Goal: Task Accomplishment & Management: Complete application form

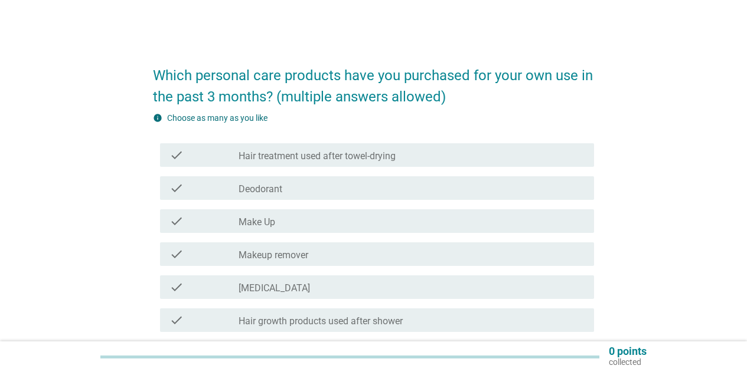
click at [339, 179] on div "check check_box_outline_blank Deodorant" at bounding box center [377, 188] width 434 height 24
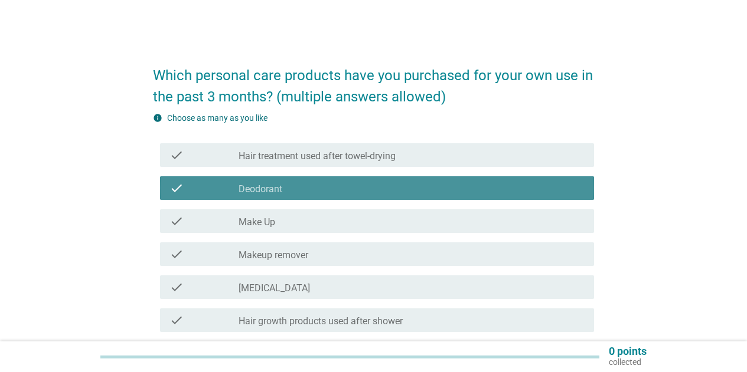
click at [350, 219] on div "check_box_outline_blank Make Up" at bounding box center [411, 221] width 346 height 14
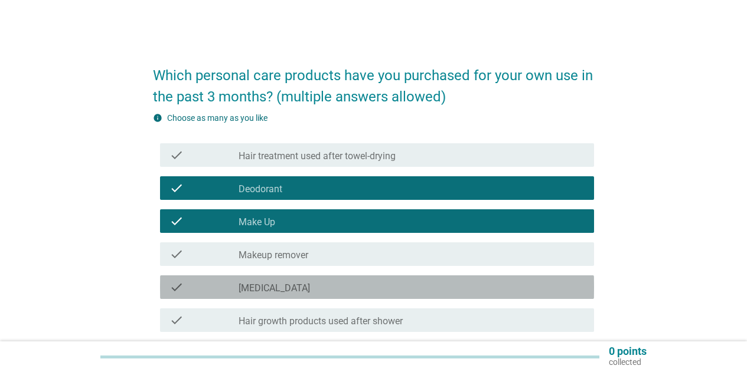
click at [384, 282] on div "check_box_outline_blank [MEDICAL_DATA]" at bounding box center [411, 287] width 346 height 14
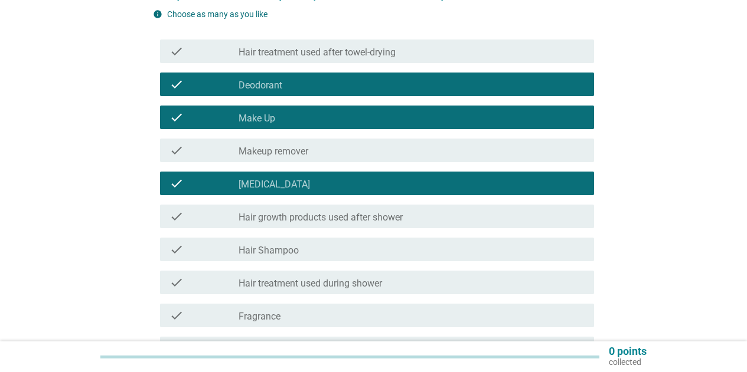
scroll to position [118, 0]
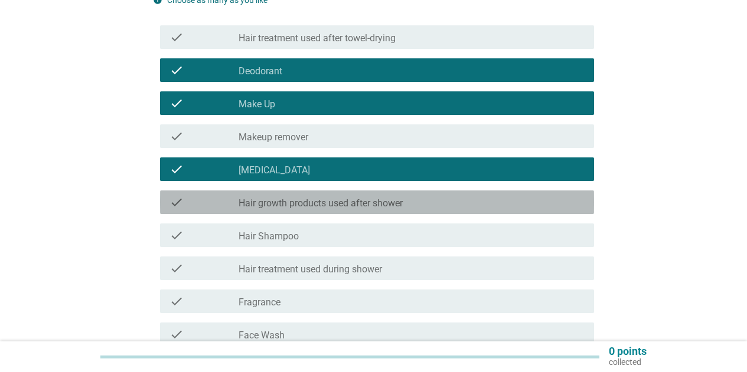
click at [385, 197] on div "check_box_outline_blank Hair growth products used after shower" at bounding box center [411, 202] width 346 height 14
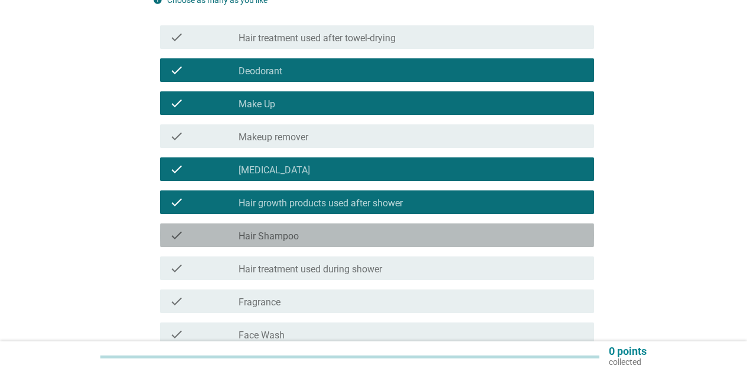
click at [393, 235] on div "check_box_outline_blank Hair Shampoo" at bounding box center [411, 235] width 346 height 14
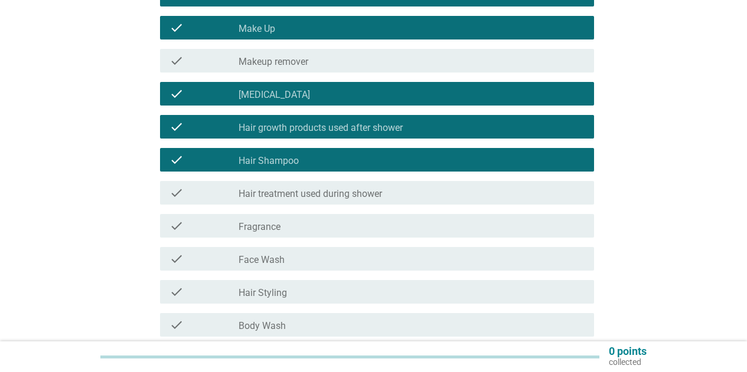
scroll to position [295, 0]
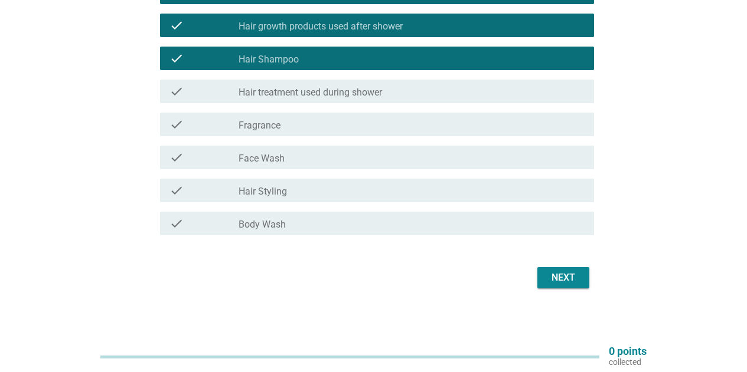
click at [355, 136] on div "check check_box_outline_blank Fragrance" at bounding box center [373, 124] width 441 height 33
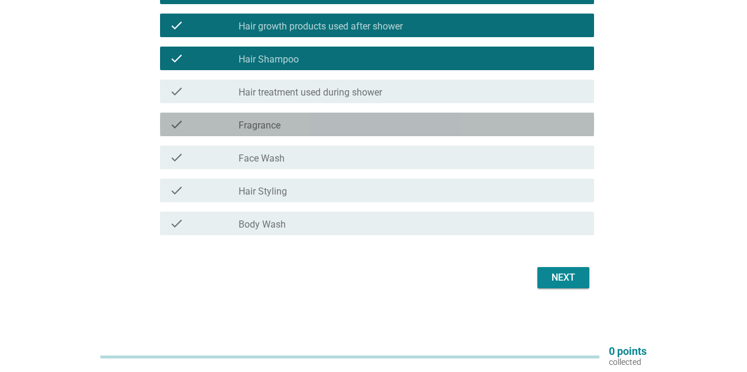
click at [354, 129] on div "check_box_outline_blank Fragrance" at bounding box center [411, 124] width 346 height 14
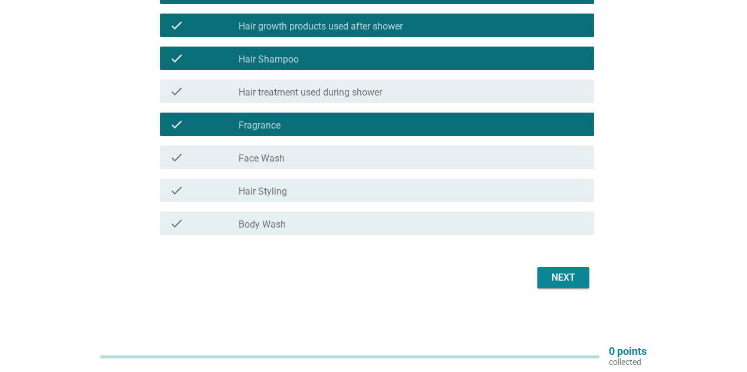
click at [359, 148] on div "check check_box_outline_blank Face Wash" at bounding box center [377, 158] width 434 height 24
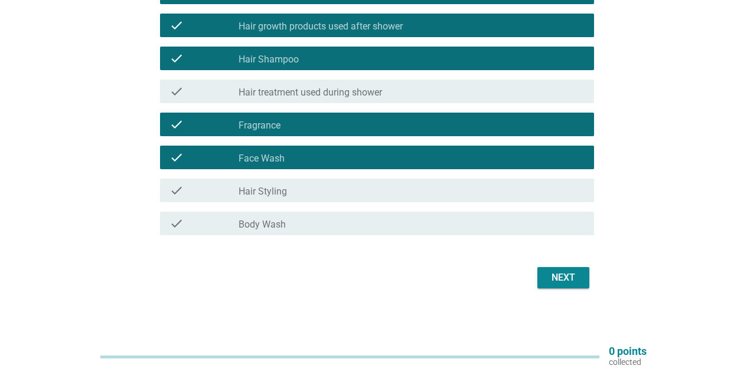
drag, startPoint x: 378, startPoint y: 215, endPoint x: 385, endPoint y: 219, distance: 7.9
click at [378, 217] on div "check check_box_outline_blank Body Wash" at bounding box center [377, 224] width 434 height 24
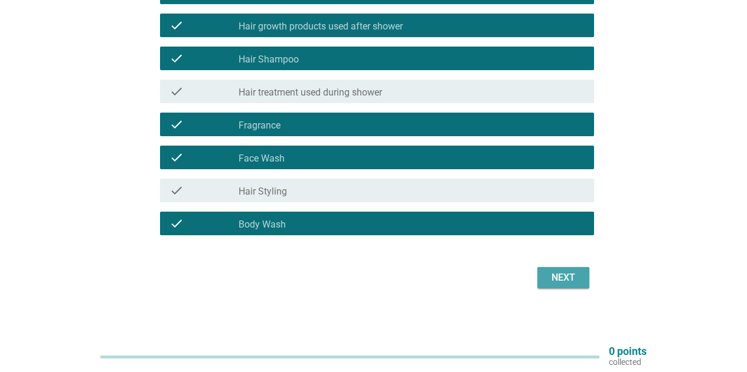
click at [562, 276] on div "Next" at bounding box center [563, 278] width 33 height 14
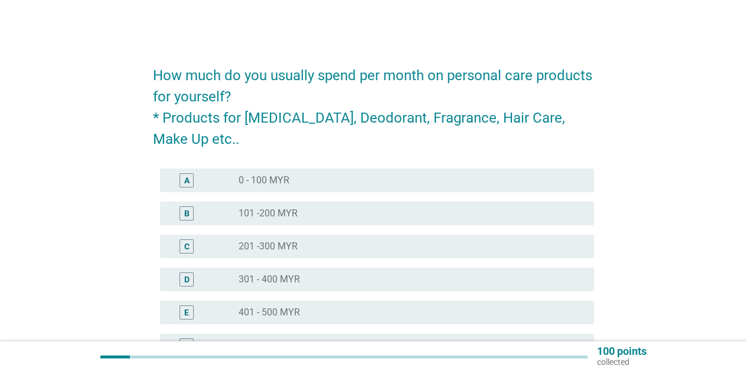
click at [390, 249] on div "radio_button_unchecked 201 -300 MYR" at bounding box center [406, 247] width 336 height 12
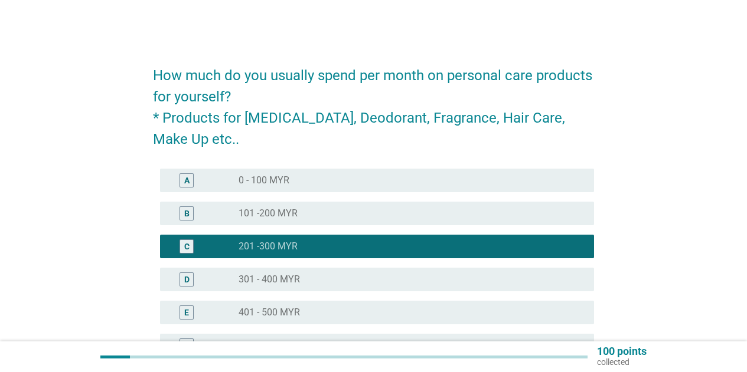
scroll to position [295, 0]
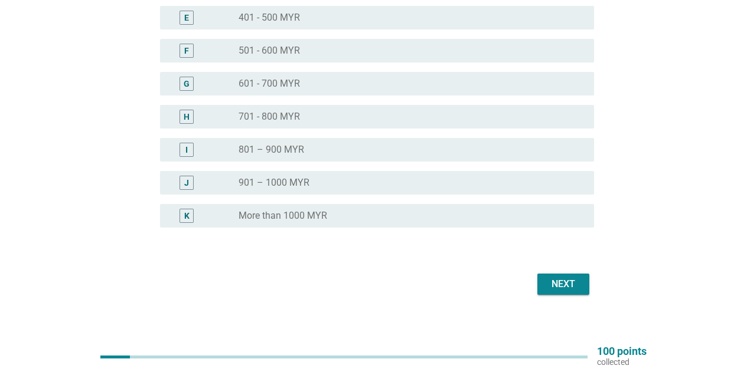
click at [568, 286] on div "Next" at bounding box center [563, 284] width 33 height 14
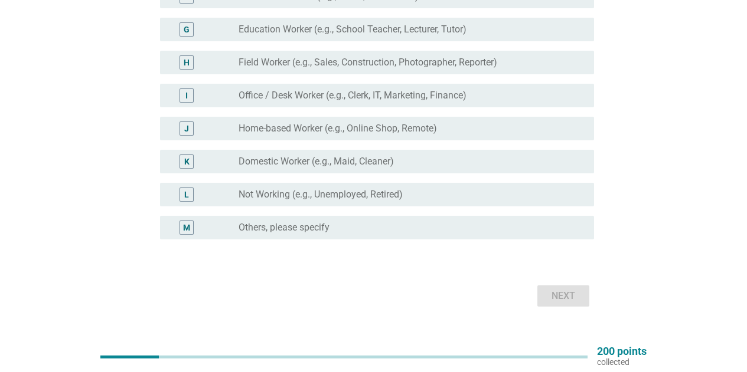
click at [423, 84] on div "I radio_button_unchecked Office / Desk Worker (e.g., Clerk, IT, Marketing, Fina…" at bounding box center [377, 96] width 434 height 24
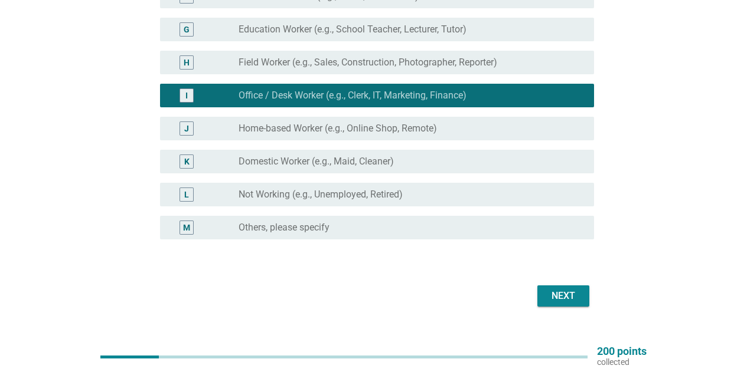
click at [561, 296] on button "Next" at bounding box center [563, 296] width 52 height 21
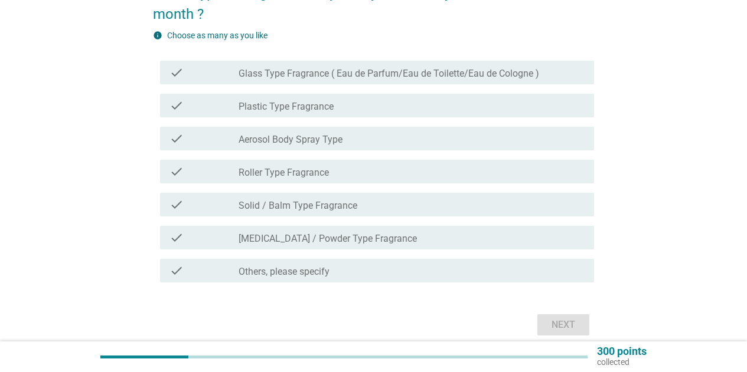
scroll to position [118, 0]
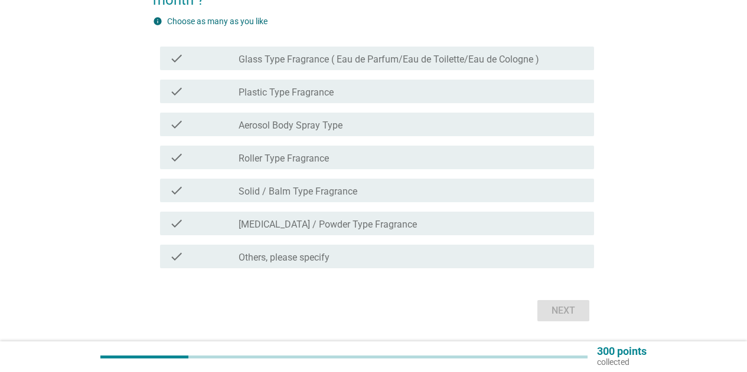
click at [378, 55] on label "Glass Type Fragrance ( Eau de Parfum/Eau de Toilette/Eau de Cologne )" at bounding box center [388, 60] width 300 height 12
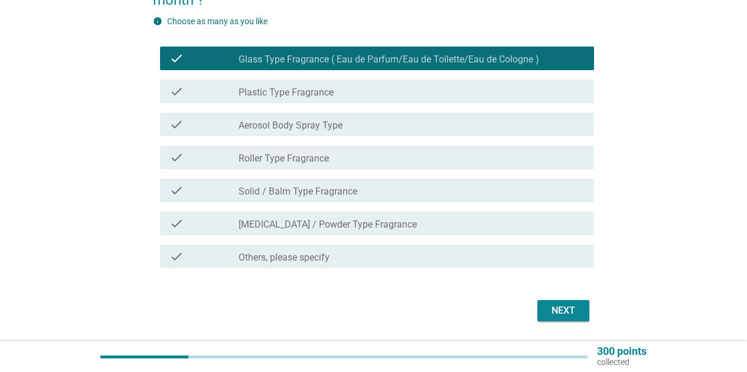
click at [566, 317] on div "Next" at bounding box center [563, 311] width 33 height 14
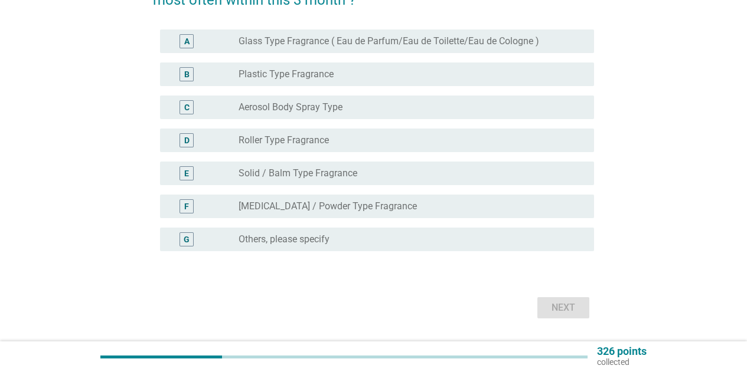
scroll to position [0, 0]
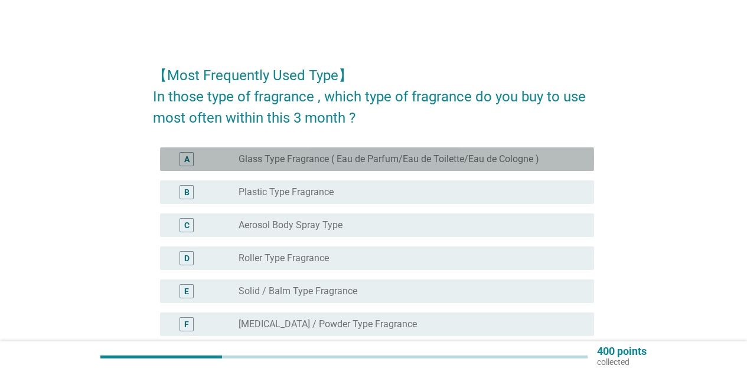
click at [318, 163] on label "Glass Type Fragrance ( Eau de Parfum/Eau de Toilette/Eau de Cologne )" at bounding box center [388, 159] width 300 height 12
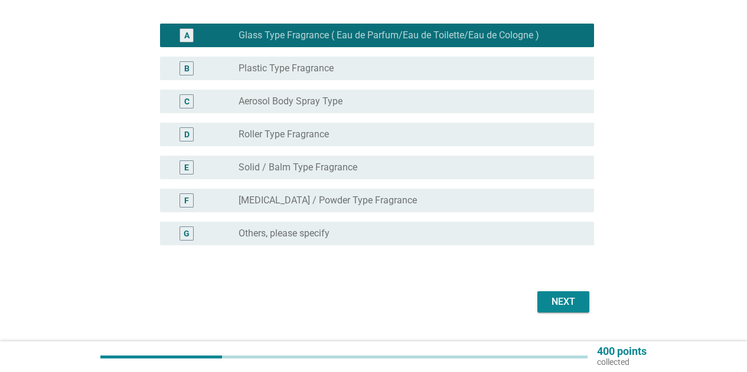
scroll to position [152, 0]
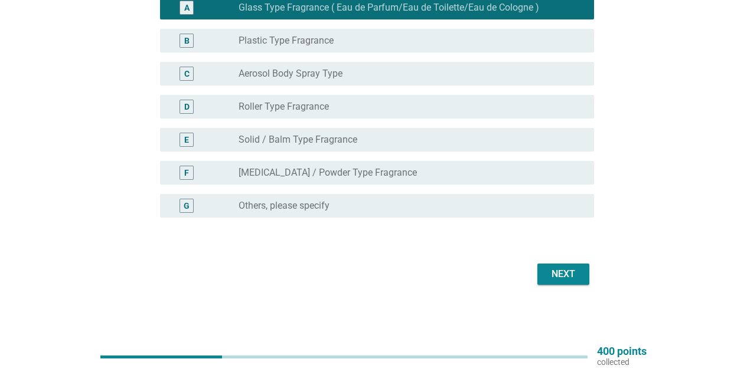
click at [571, 276] on div "Next" at bounding box center [563, 274] width 33 height 14
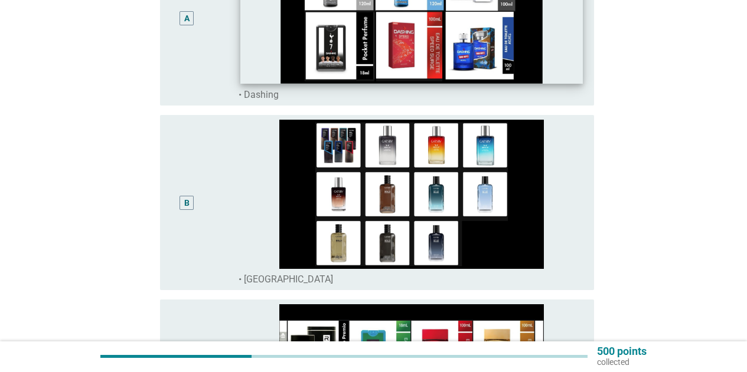
scroll to position [295, 0]
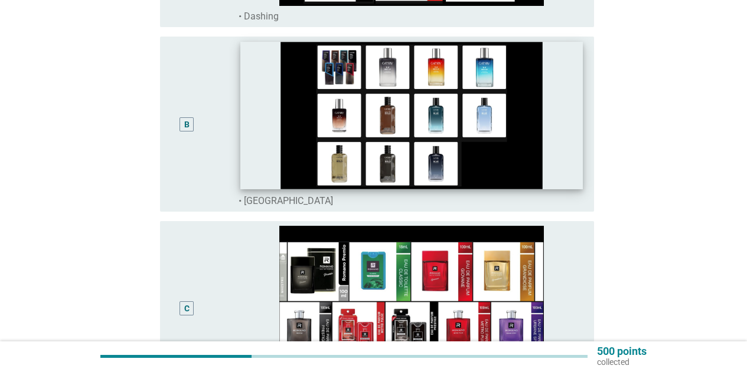
click at [426, 139] on img at bounding box center [411, 117] width 342 height 148
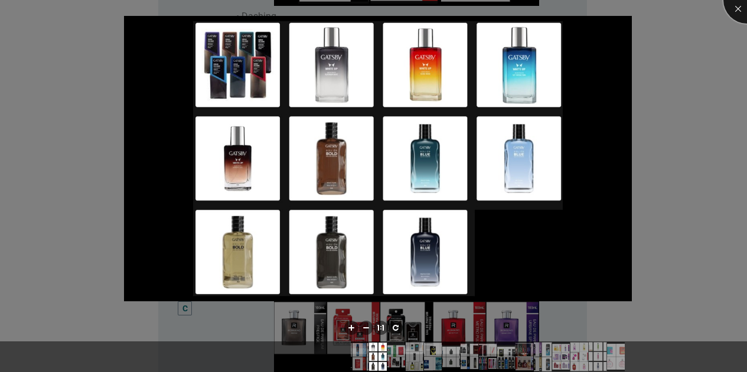
click at [740, 16] on div at bounding box center [746, -1] width 47 height 47
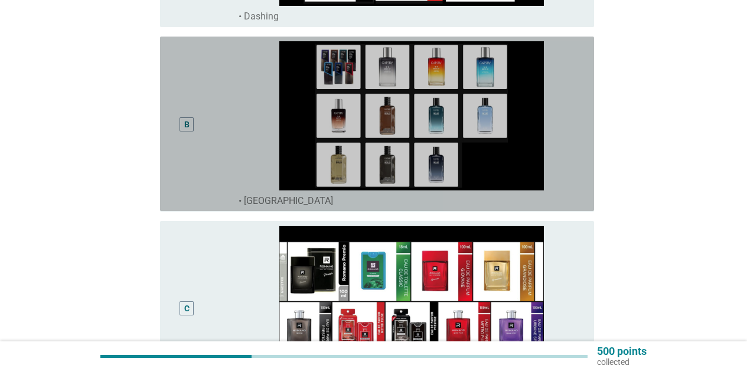
click at [192, 135] on div "B" at bounding box center [186, 123] width 35 height 165
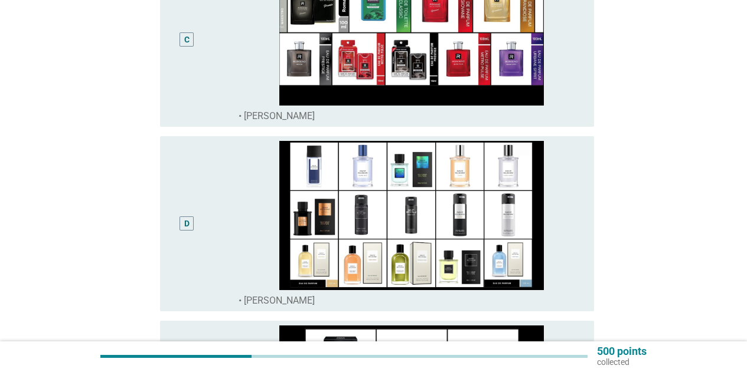
scroll to position [649, 0]
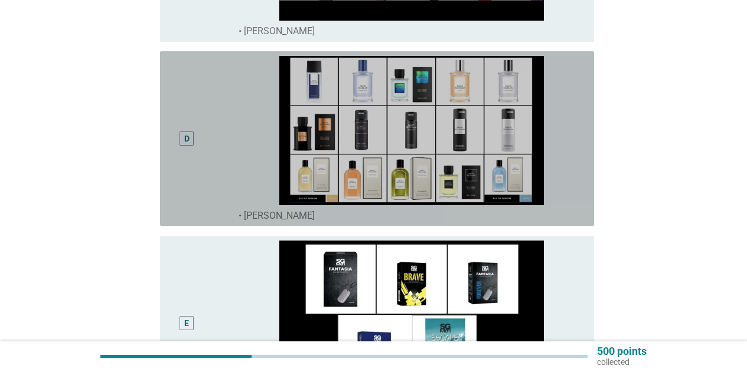
click at [210, 178] on div "D" at bounding box center [203, 138] width 69 height 165
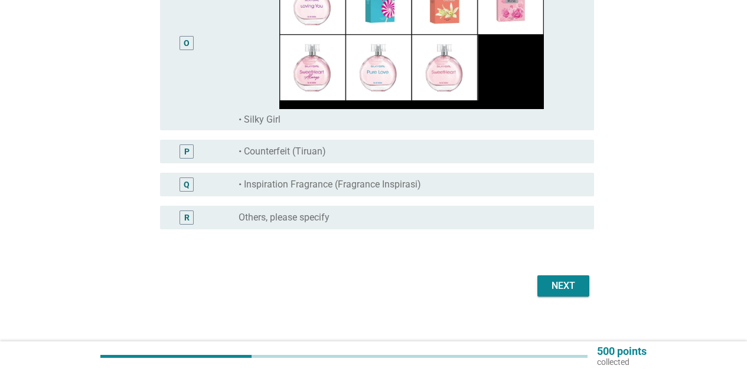
scroll to position [2774, 0]
click at [547, 282] on div "Next" at bounding box center [563, 286] width 33 height 14
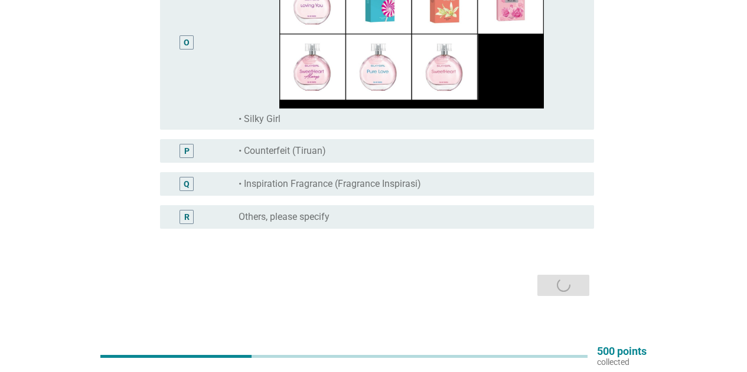
scroll to position [0, 0]
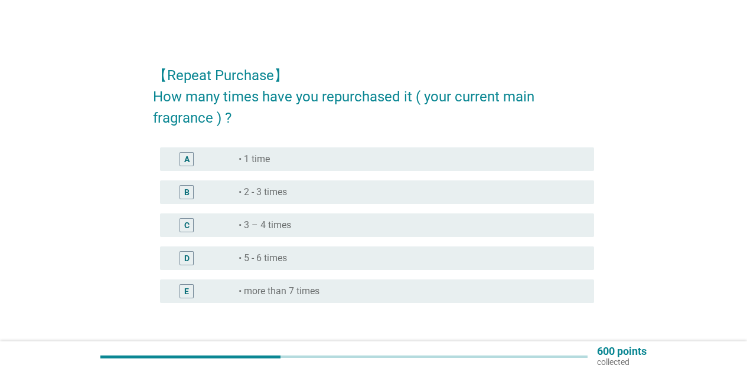
click at [332, 208] on div "B radio_button_unchecked • 2 - 3 times" at bounding box center [373, 192] width 441 height 33
click at [476, 229] on div "radio_button_unchecked • 3 – 4 times" at bounding box center [406, 226] width 336 height 12
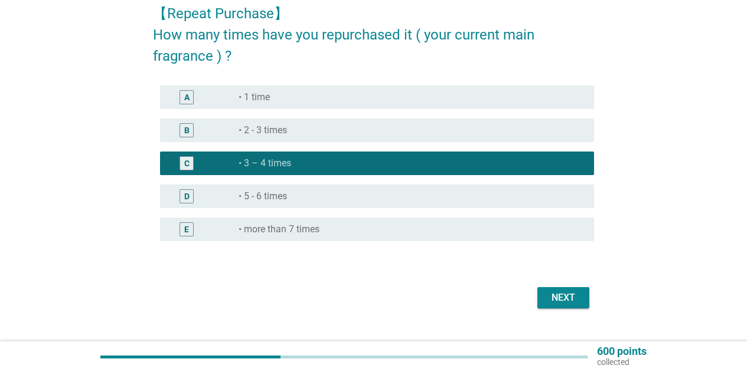
scroll to position [86, 0]
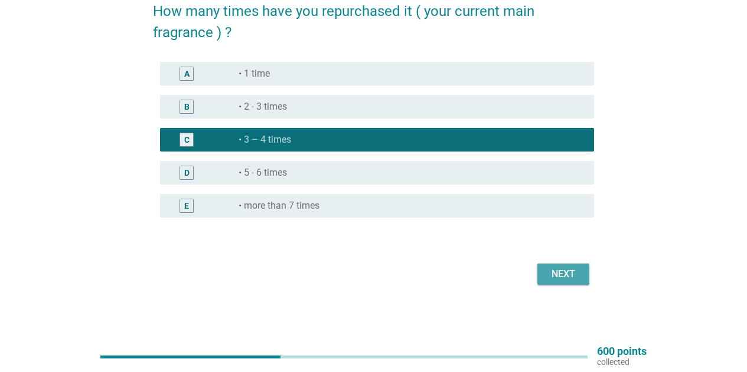
click at [573, 272] on div "Next" at bounding box center [563, 274] width 33 height 14
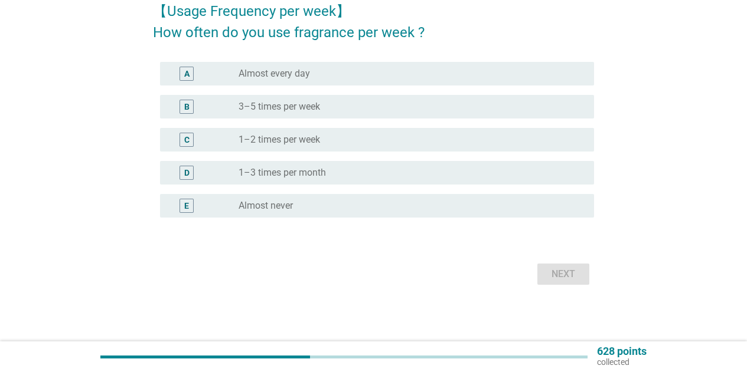
scroll to position [0, 0]
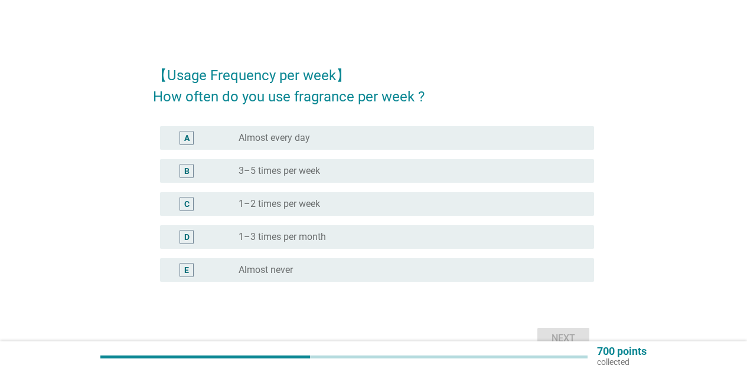
click at [331, 165] on div "radio_button_unchecked 3–5 times per week" at bounding box center [406, 171] width 336 height 12
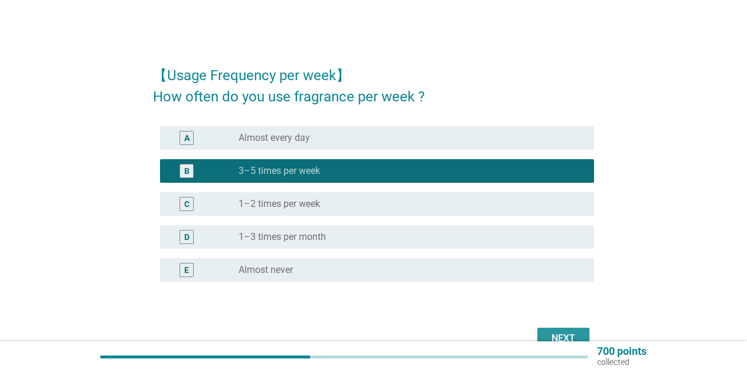
click at [579, 334] on div "Next" at bounding box center [563, 339] width 33 height 14
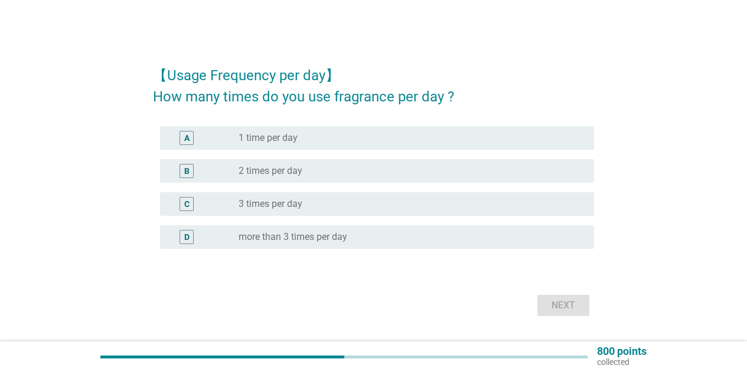
click at [381, 185] on div "B radio_button_unchecked 2 times per day" at bounding box center [373, 171] width 441 height 33
click at [394, 160] on div "B radio_button_unchecked 2 times per day" at bounding box center [377, 171] width 434 height 24
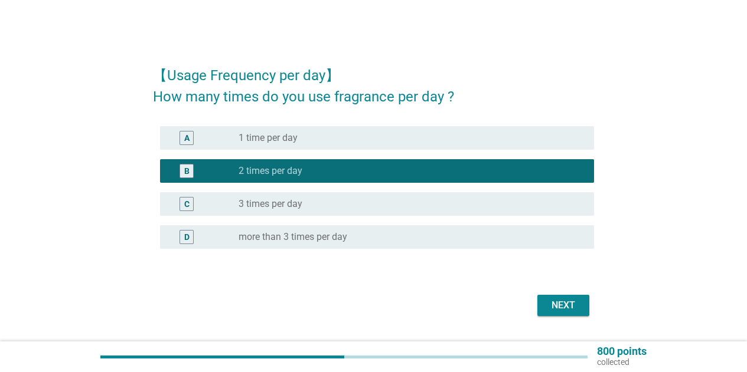
click at [576, 310] on div "Next" at bounding box center [563, 306] width 33 height 14
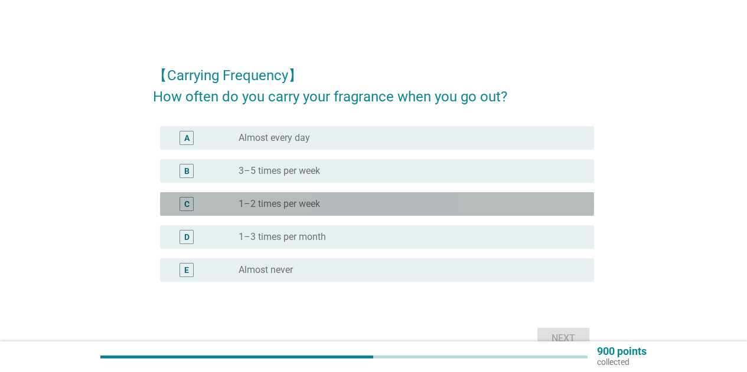
click at [385, 210] on div "radio_button_unchecked 1–2 times per week" at bounding box center [411, 204] width 346 height 14
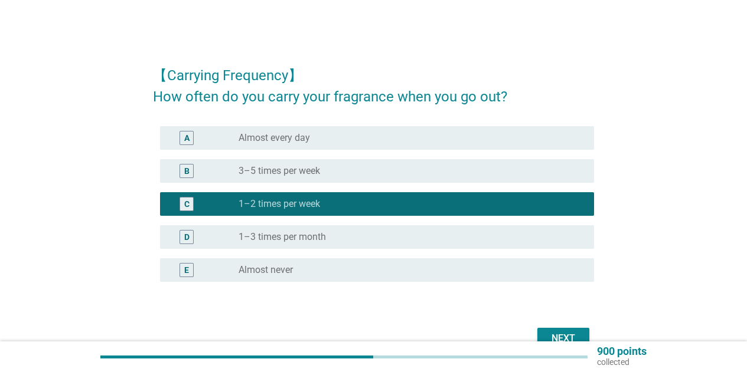
click at [560, 332] on div "Next" at bounding box center [563, 339] width 33 height 14
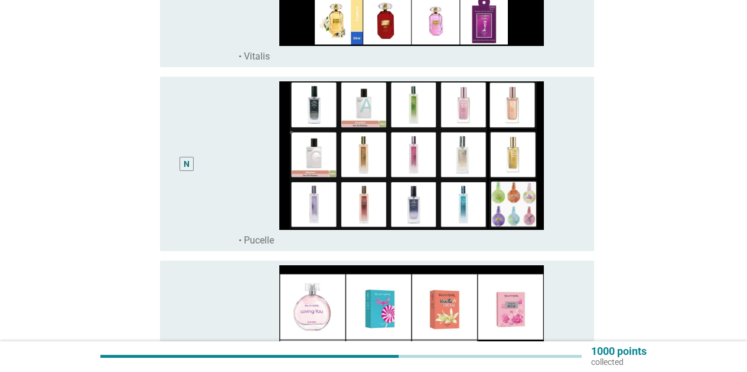
scroll to position [2538, 0]
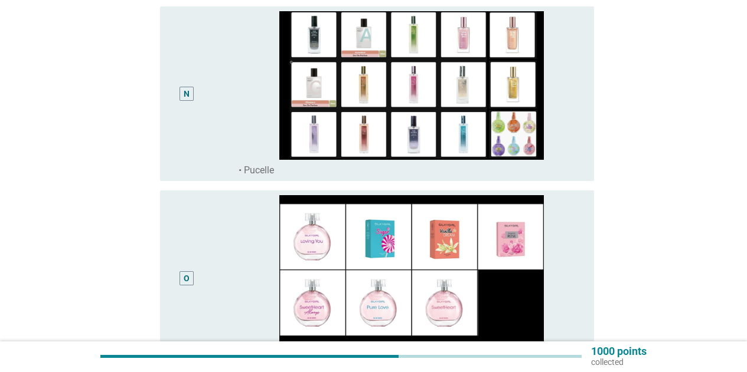
click at [240, 96] on img at bounding box center [411, 85] width 346 height 149
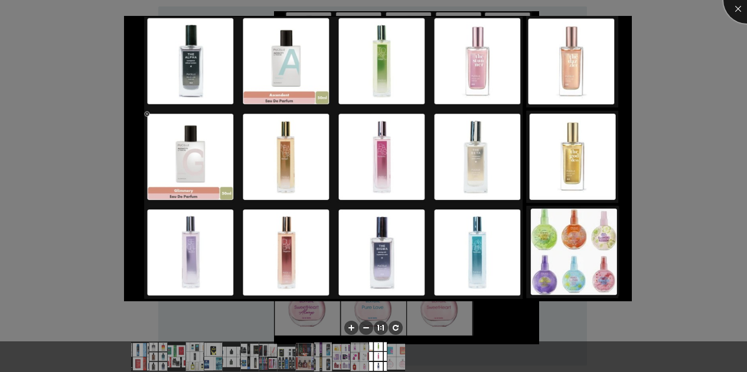
click at [741, 11] on div at bounding box center [746, -1] width 47 height 47
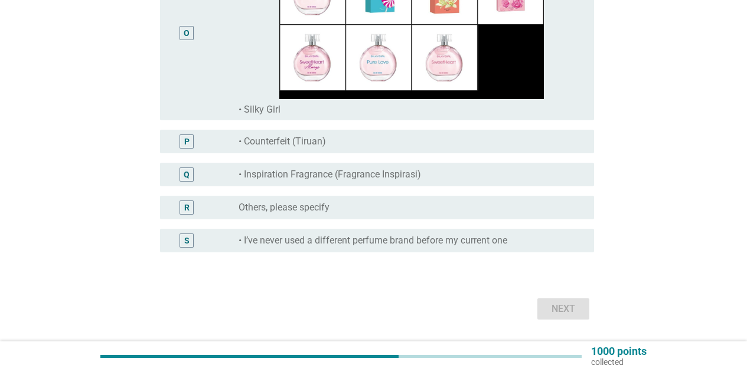
scroll to position [2819, 0]
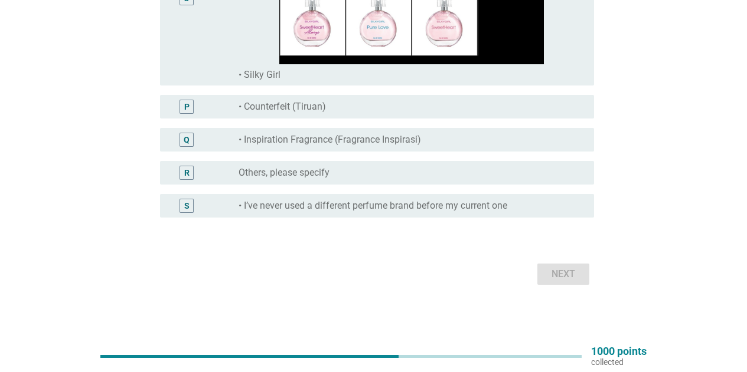
click at [328, 142] on label "• Inspiration Fragrance (Fragrance Inspirasi)" at bounding box center [329, 140] width 182 height 12
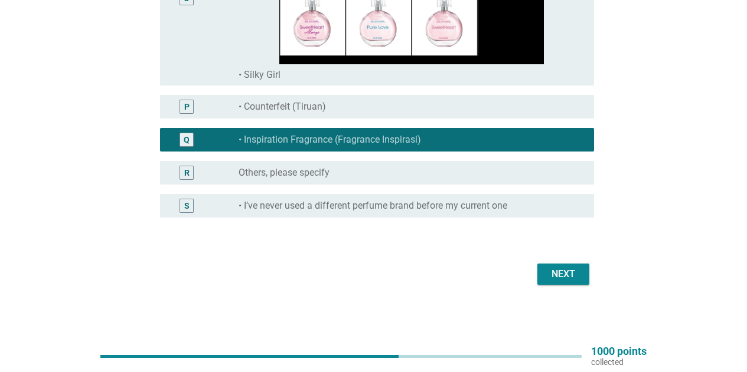
click at [556, 268] on div "Next" at bounding box center [563, 274] width 33 height 14
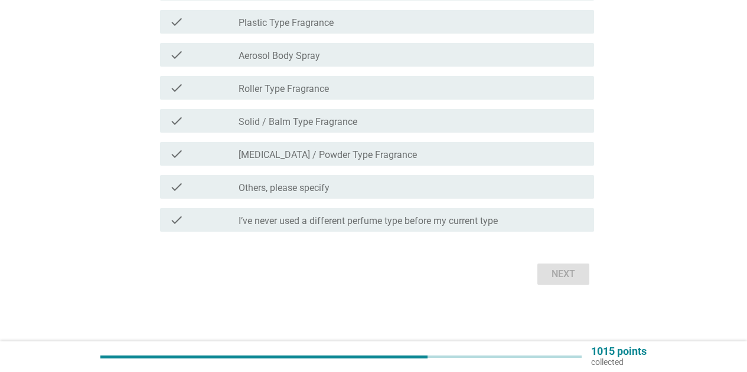
scroll to position [0, 0]
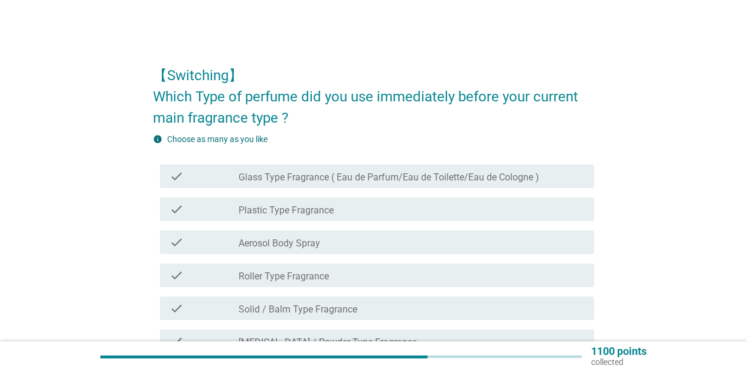
click at [289, 211] on label "Plastic Type Fragrance" at bounding box center [285, 211] width 95 height 12
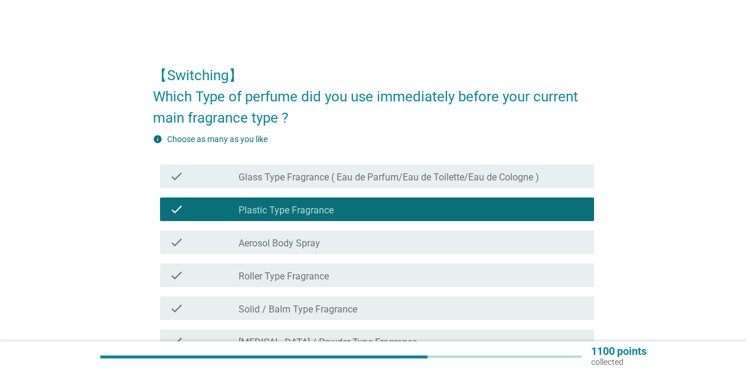
click at [307, 179] on label "Glass Type Fragrance ( Eau de Parfum/Eau de Toilette/Eau de Cologne )" at bounding box center [388, 178] width 300 height 12
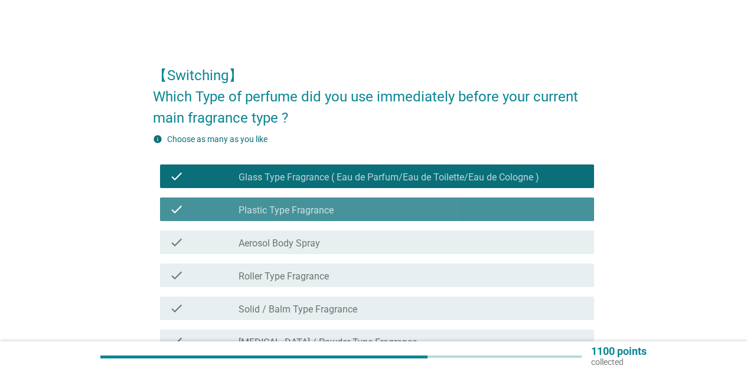
click at [336, 215] on div "check_box Plastic Type Fragrance" at bounding box center [411, 209] width 346 height 14
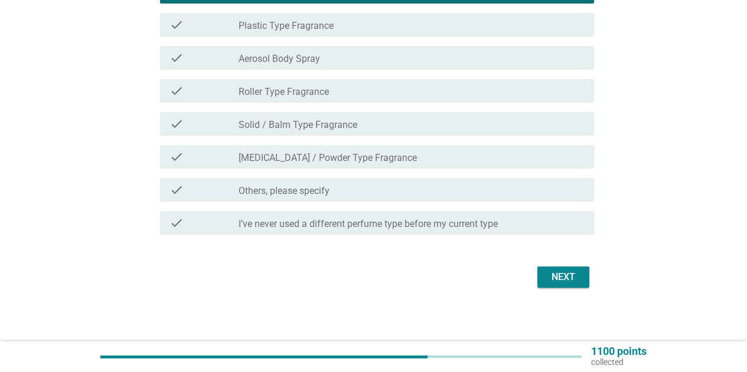
scroll to position [188, 0]
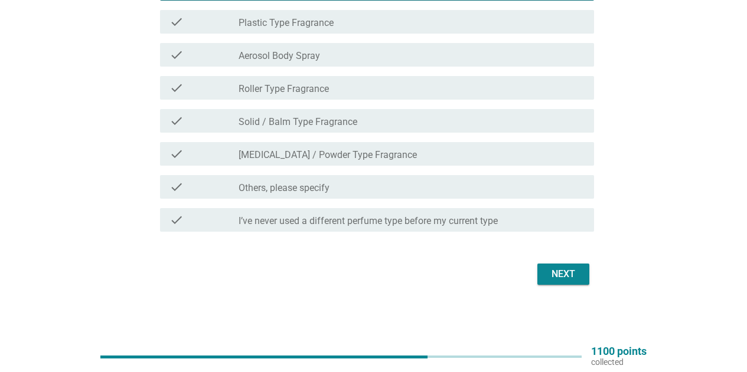
click at [555, 280] on div "Next" at bounding box center [563, 274] width 33 height 14
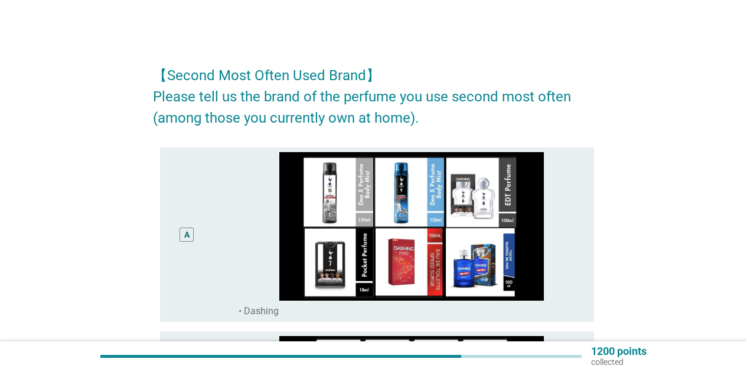
click at [214, 226] on div "A" at bounding box center [203, 234] width 69 height 165
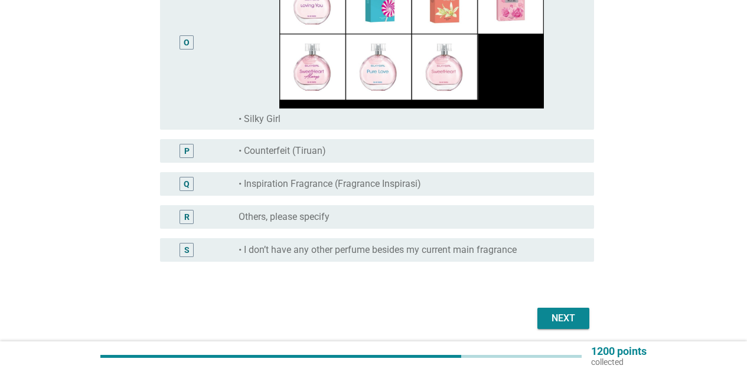
scroll to position [2819, 0]
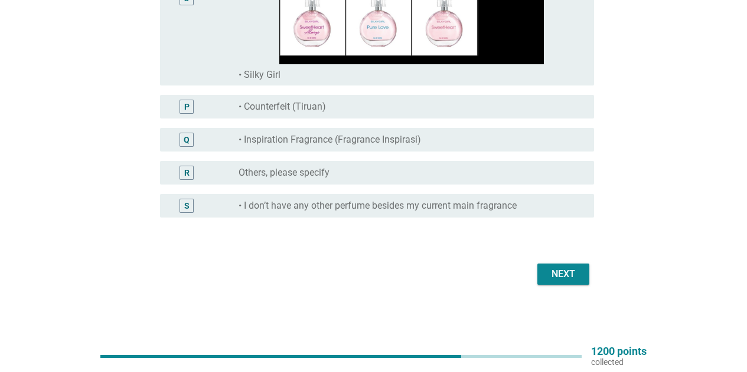
click at [567, 286] on div "Next" at bounding box center [373, 274] width 441 height 28
click at [568, 273] on div "Next" at bounding box center [563, 274] width 33 height 14
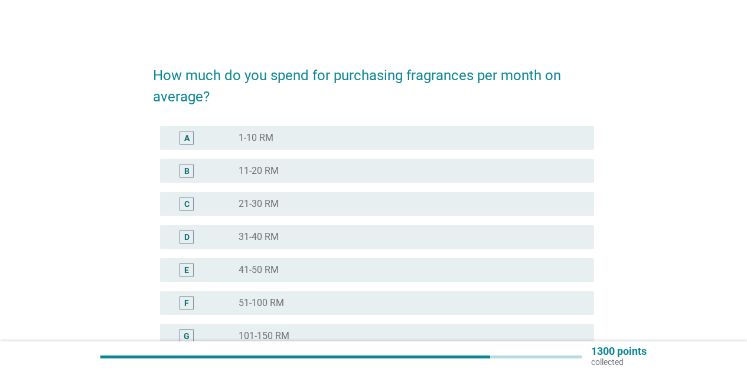
click at [372, 303] on div "radio_button_unchecked 51-100 RM" at bounding box center [406, 304] width 336 height 12
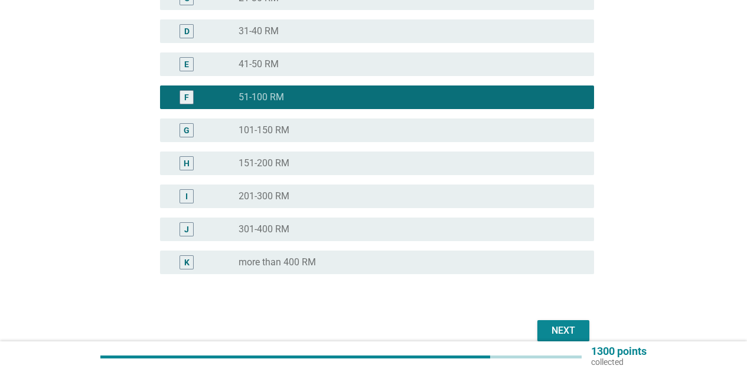
scroll to position [263, 0]
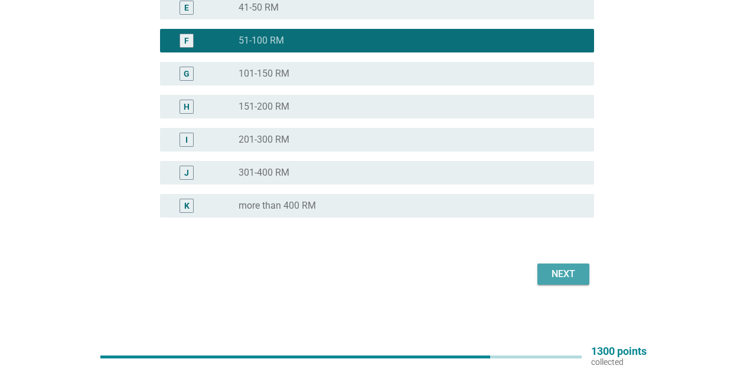
click at [571, 279] on div "Next" at bounding box center [563, 274] width 33 height 14
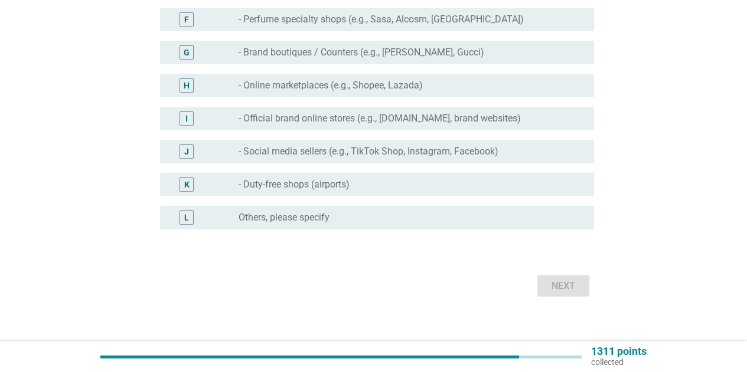
scroll to position [0, 0]
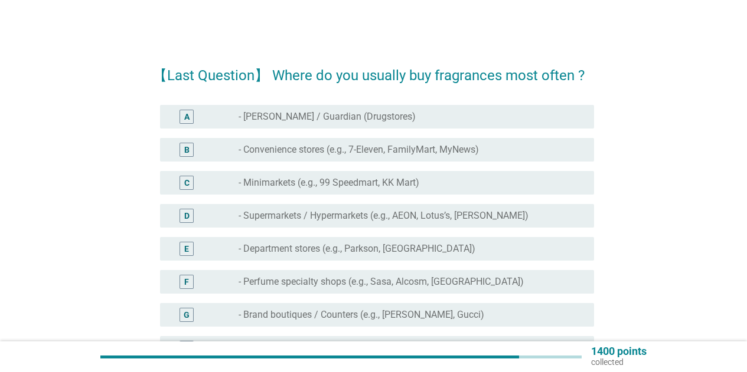
click at [342, 115] on label "- [PERSON_NAME] / Guardian (Drugstores)" at bounding box center [326, 117] width 177 height 12
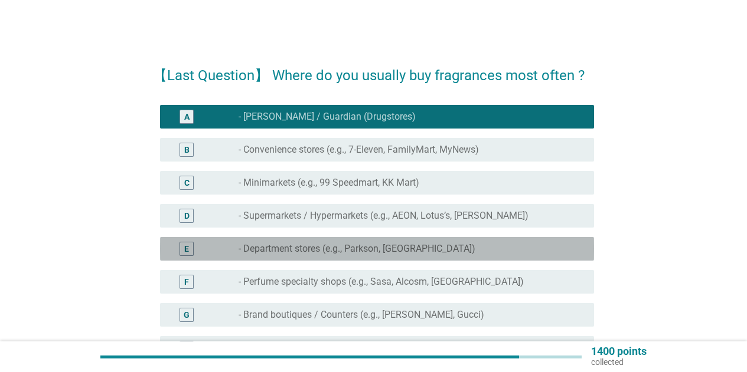
click at [421, 247] on div "radio_button_unchecked - Department stores (e.g., Parkson, [GEOGRAPHIC_DATA])" at bounding box center [406, 249] width 336 height 12
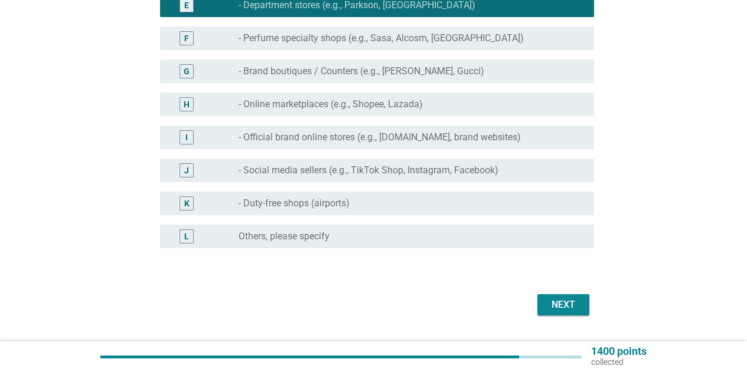
scroll to position [274, 0]
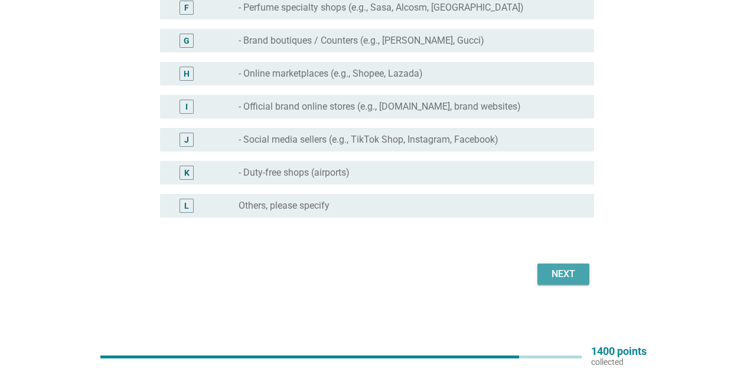
click at [561, 276] on div "Next" at bounding box center [563, 274] width 33 height 14
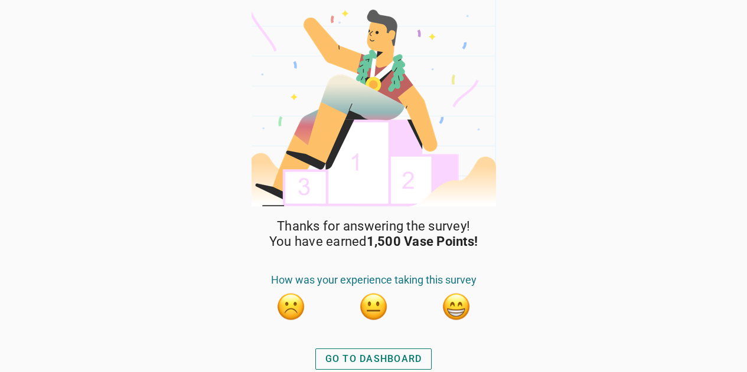
click at [383, 358] on div "GO TO DASHBOARD" at bounding box center [373, 359] width 97 height 14
